Goal: Transaction & Acquisition: Obtain resource

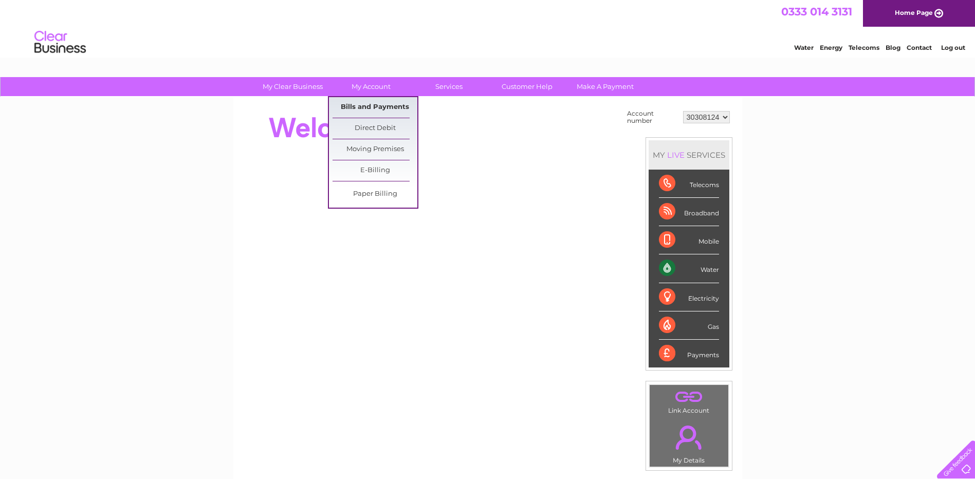
click at [379, 106] on link "Bills and Payments" at bounding box center [375, 107] width 85 height 21
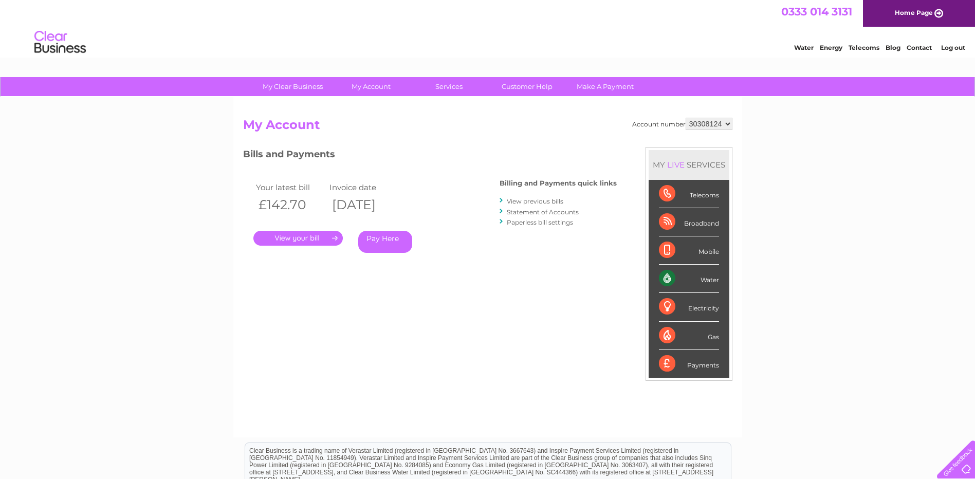
click at [958, 51] on link "Log out" at bounding box center [954, 48] width 24 height 8
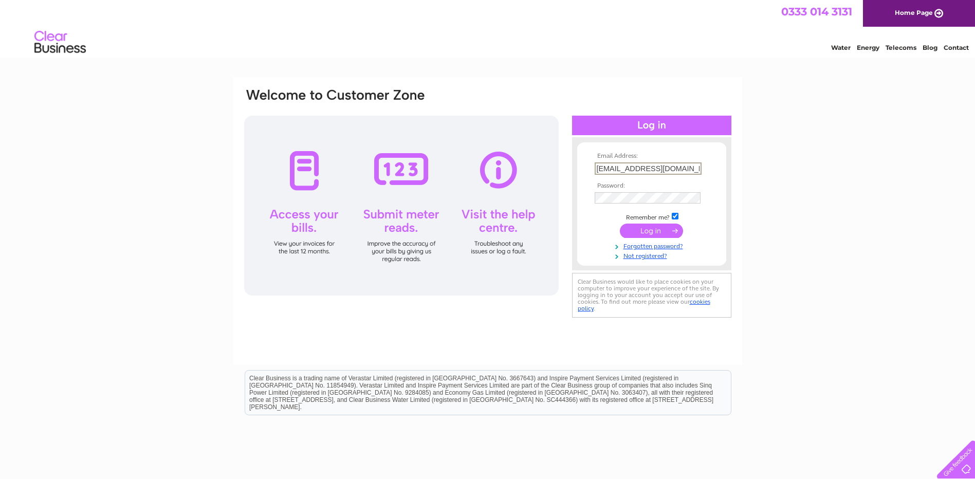
scroll to position [0, 42]
drag, startPoint x: 597, startPoint y: 166, endPoint x: 798, endPoint y: 174, distance: 201.2
click at [798, 174] on div "Email Address: Ashleyw@museumsgalleriesscotland.org.uk Password:" at bounding box center [487, 309] width 975 height 464
type input "office@redpathinteriors.com"
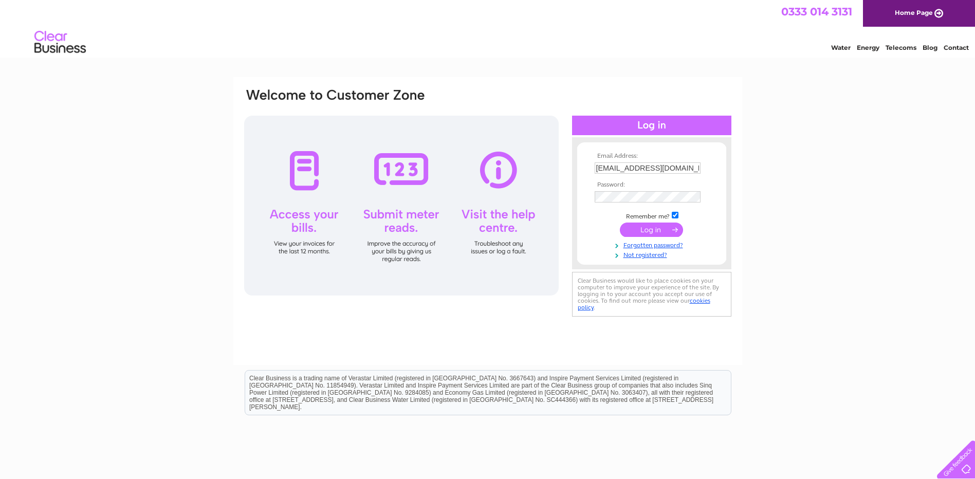
click at [664, 229] on input "submit" at bounding box center [651, 230] width 63 height 14
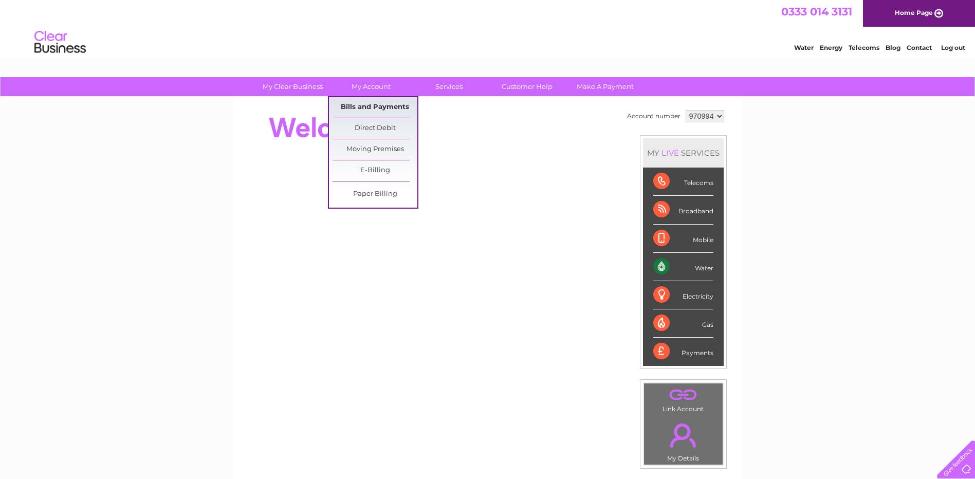
click at [376, 103] on link "Bills and Payments" at bounding box center [375, 107] width 85 height 21
click at [377, 105] on link "Bills and Payments" at bounding box center [375, 107] width 85 height 21
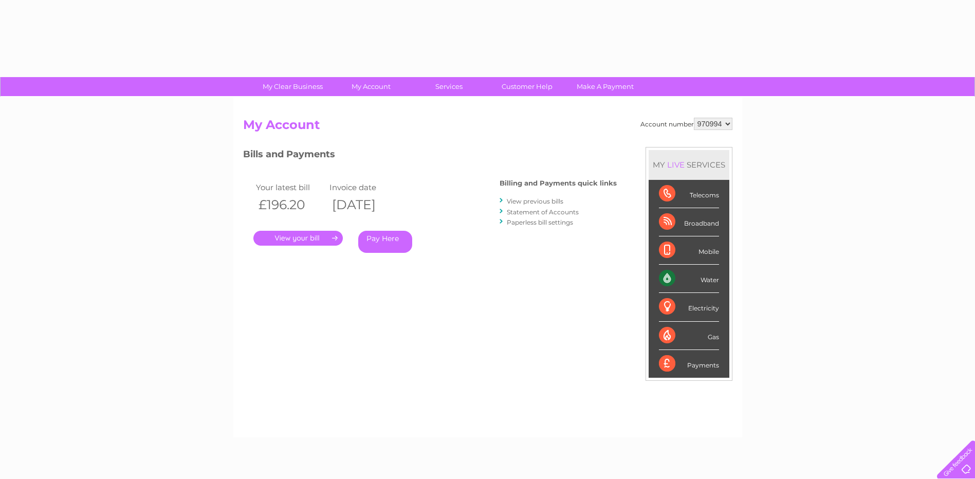
click at [316, 239] on link "." at bounding box center [298, 238] width 89 height 15
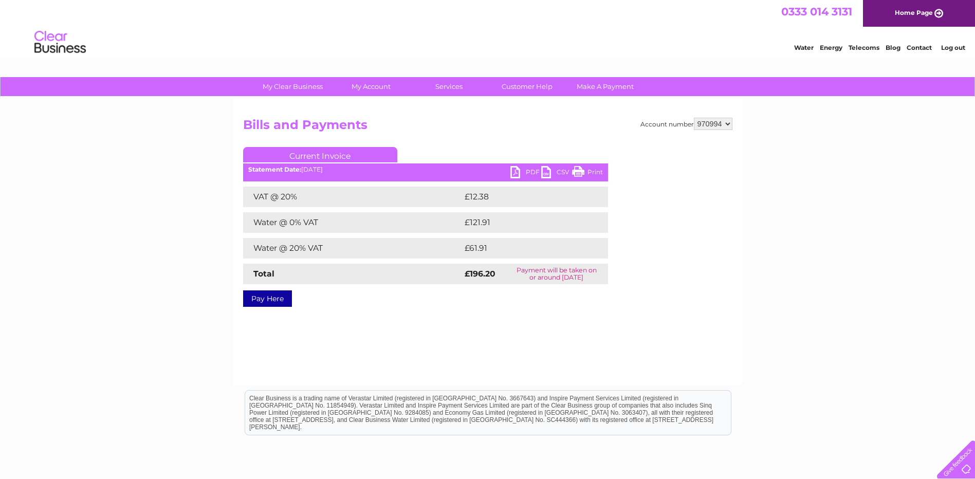
click at [519, 172] on link "PDF" at bounding box center [526, 173] width 31 height 15
